Goal: Use online tool/utility: Utilize a website feature to perform a specific function

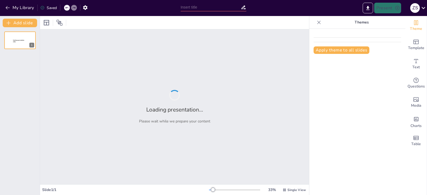
type input "Kickoff to Learning: Reading, Writing, and Math Fun!"
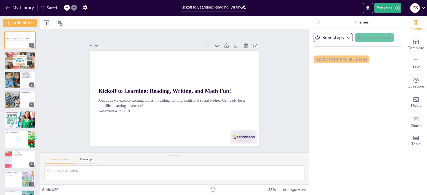
checkbox input "true"
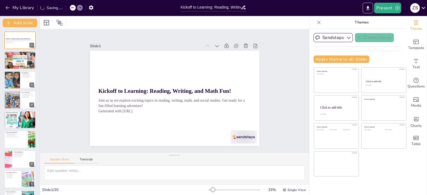
checkbox input "true"
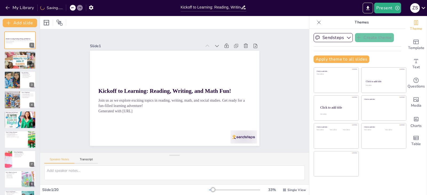
checkbox input "true"
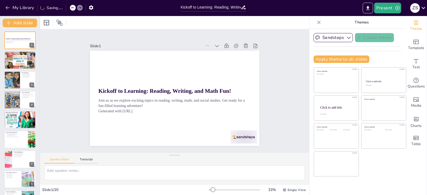
checkbox input "true"
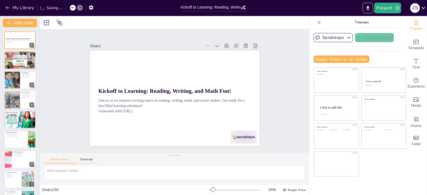
checkbox input "true"
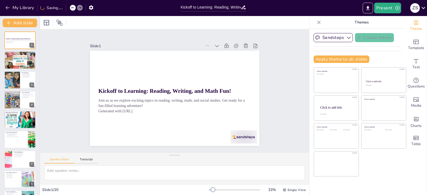
checkbox input "true"
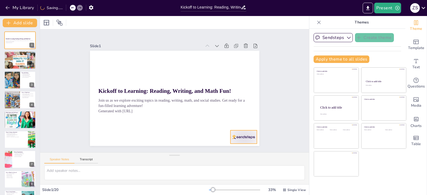
checkbox input "true"
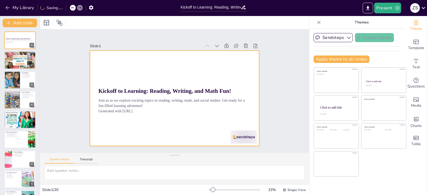
checkbox input "true"
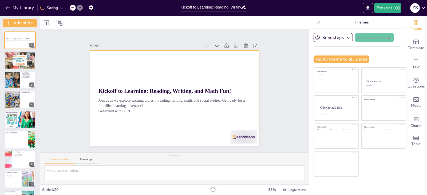
checkbox input "true"
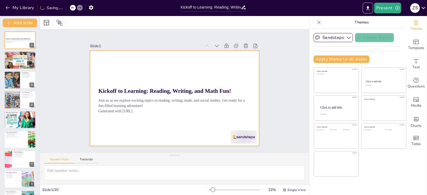
checkbox input "true"
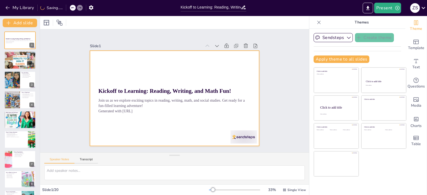
checkbox input "true"
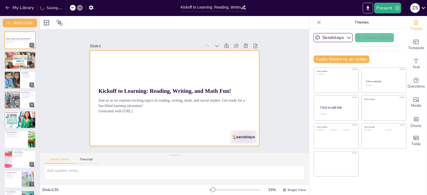
checkbox input "true"
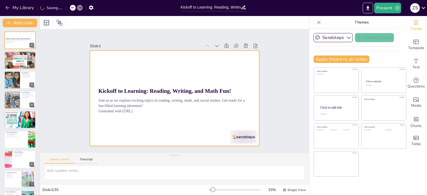
checkbox input "true"
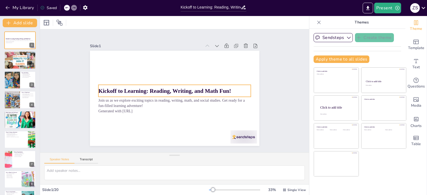
checkbox input "true"
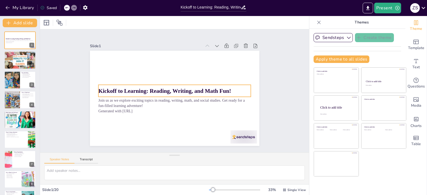
checkbox input "true"
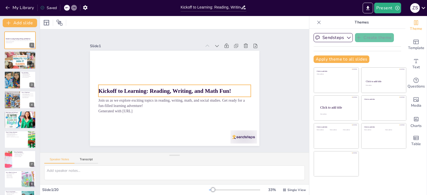
checkbox input "true"
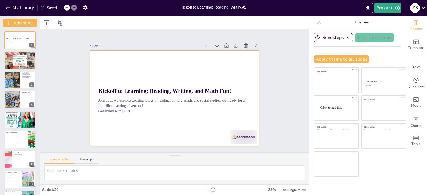
checkbox input "true"
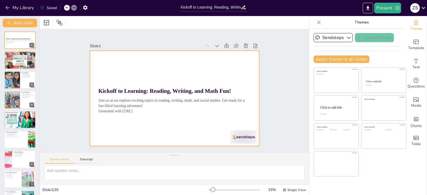
checkbox input "true"
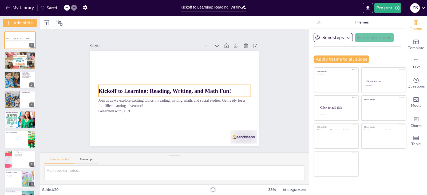
checkbox input "true"
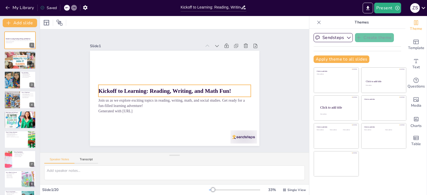
checkbox input "true"
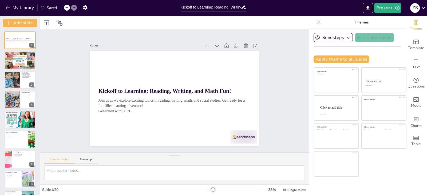
checkbox input "true"
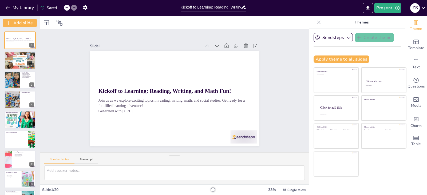
checkbox input "true"
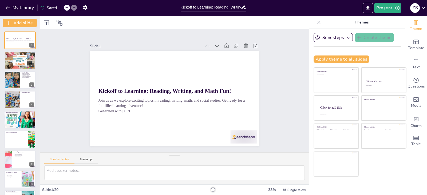
checkbox input "true"
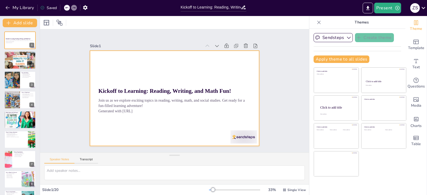
checkbox input "true"
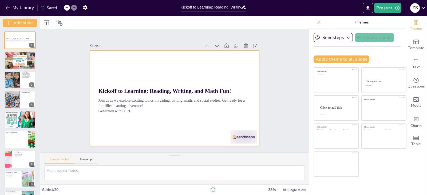
checkbox input "true"
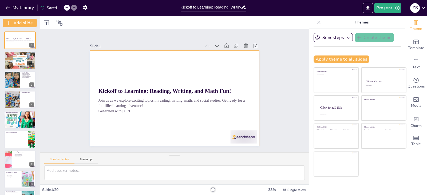
checkbox input "true"
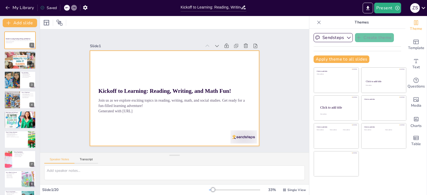
checkbox input "true"
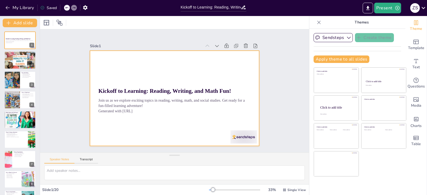
checkbox input "true"
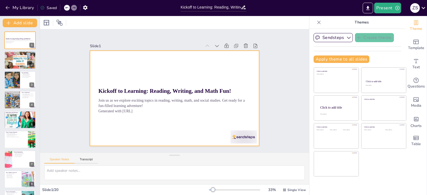
checkbox input "true"
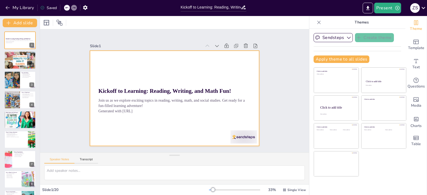
checkbox input "true"
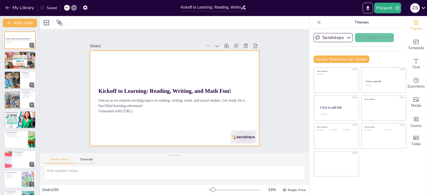
checkbox input "true"
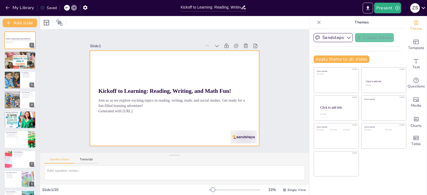
checkbox input "true"
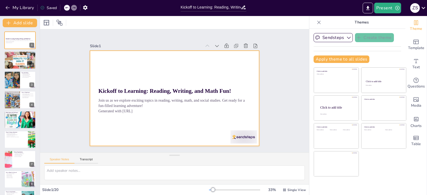
checkbox input "true"
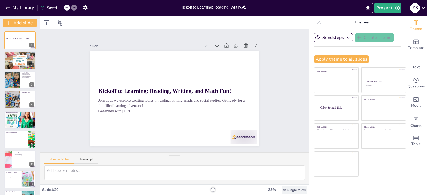
click at [290, 189] on span "Single View" at bounding box center [297, 190] width 18 height 4
checkbox input "true"
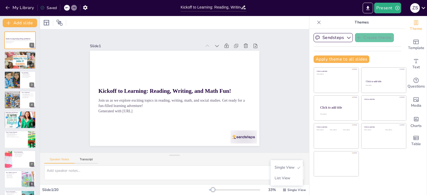
checkbox input "true"
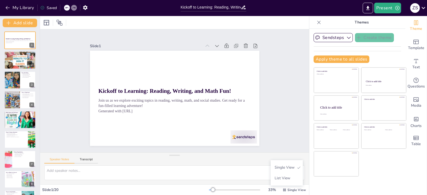
checkbox input "true"
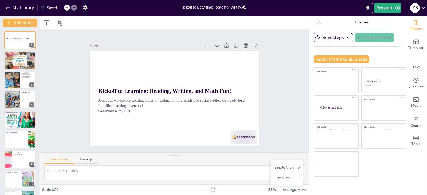
checkbox input "true"
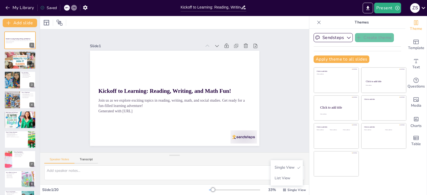
checkbox input "true"
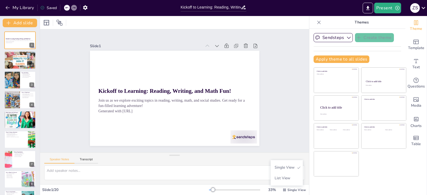
checkbox input "true"
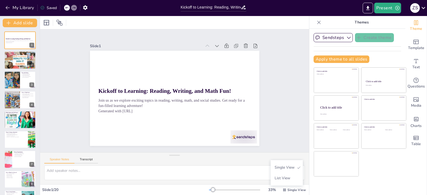
checkbox input "true"
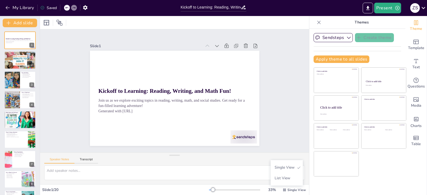
click at [278, 62] on div "Slide 1 Kickoff to Learning: Reading, Writing, and Math Fun! Join us as we expl…" at bounding box center [174, 91] width 281 height 151
click at [387, 8] on button "Present" at bounding box center [387, 8] width 27 height 11
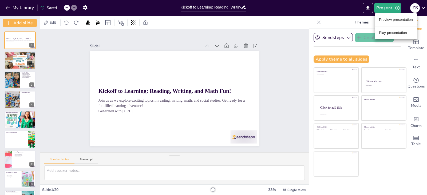
click at [386, 30] on li "Play presentation" at bounding box center [396, 33] width 42 height 9
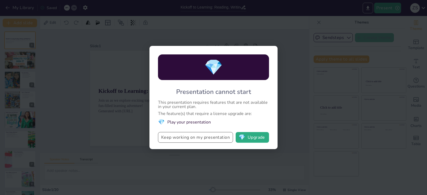
click at [216, 141] on button "Keep working on my presentation" at bounding box center [195, 137] width 75 height 11
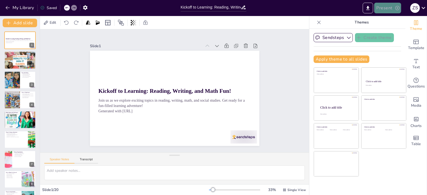
click at [385, 9] on button "Present" at bounding box center [387, 8] width 27 height 11
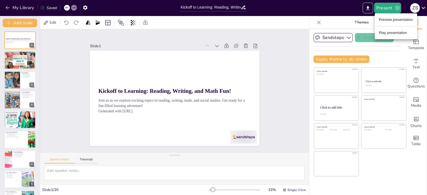
click at [382, 18] on li "Preview presentation" at bounding box center [396, 19] width 42 height 9
